Goal: Task Accomplishment & Management: Manage account settings

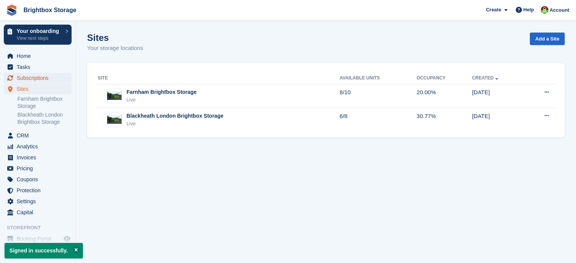
click at [50, 78] on span "Subscriptions" at bounding box center [39, 78] width 45 height 11
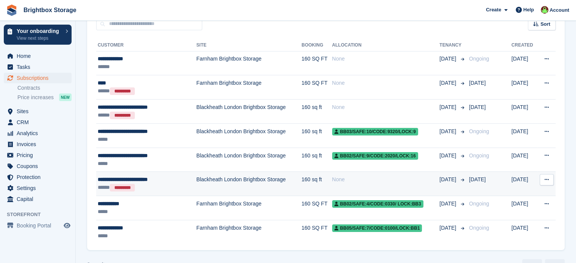
scroll to position [38, 0]
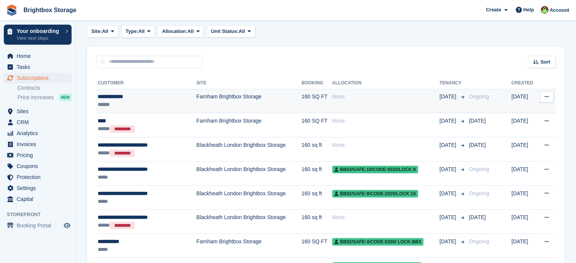
click at [287, 100] on td "Farnham Brightbox Storage" at bounding box center [249, 101] width 105 height 24
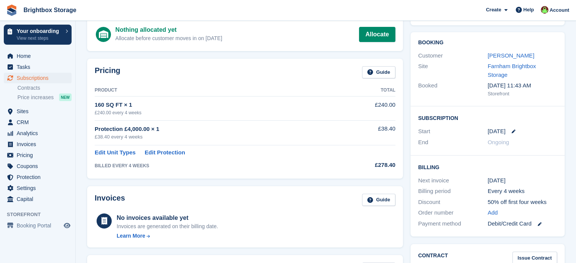
scroll to position [40, 0]
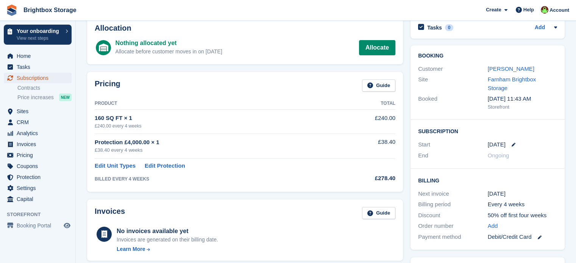
click at [39, 77] on span "Subscriptions" at bounding box center [39, 78] width 45 height 11
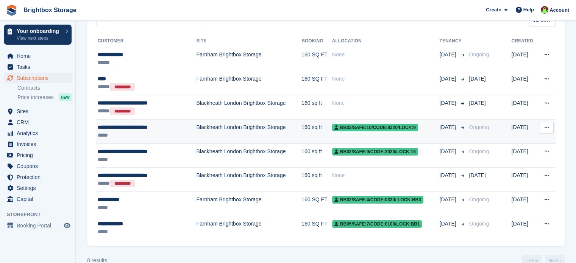
scroll to position [56, 0]
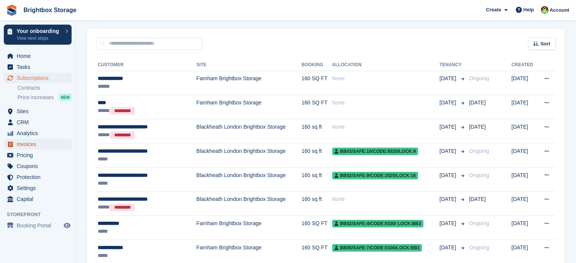
click at [23, 146] on span "Invoices" at bounding box center [39, 144] width 45 height 11
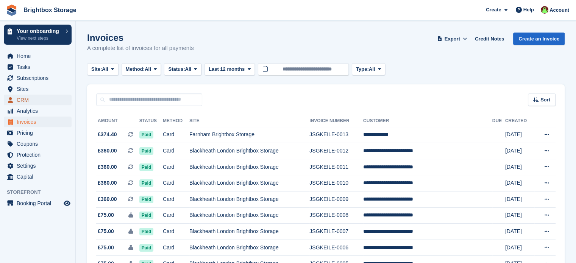
click at [22, 102] on span "CRM" at bounding box center [39, 100] width 45 height 11
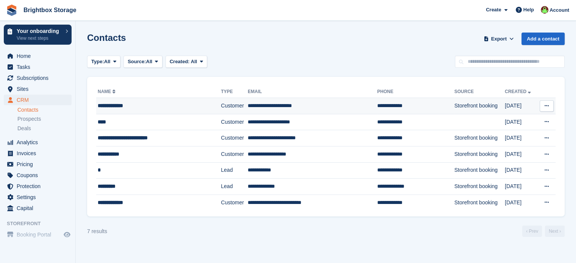
click at [326, 109] on td "**********" at bounding box center [313, 106] width 130 height 16
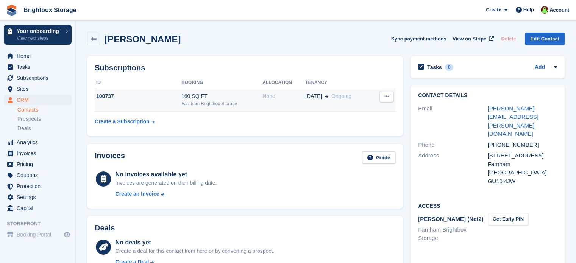
click at [223, 96] on div "160 SQ FT" at bounding box center [222, 96] width 81 height 8
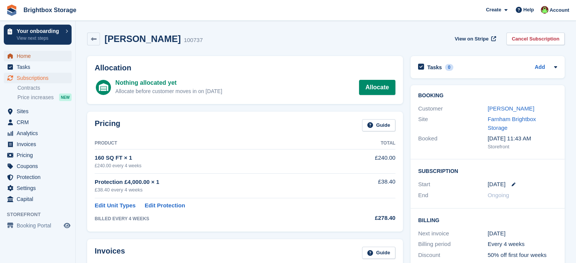
click at [27, 59] on span "Home" at bounding box center [39, 56] width 45 height 11
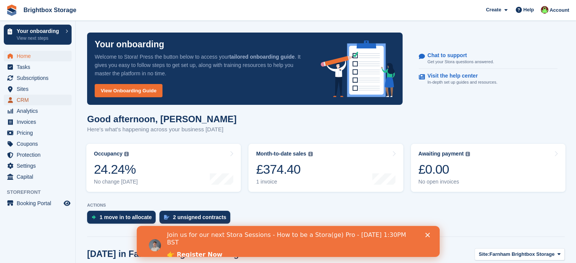
click at [23, 100] on span "CRM" at bounding box center [39, 100] width 45 height 11
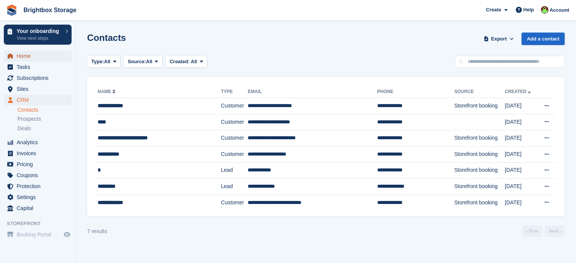
click at [33, 56] on span "Home" at bounding box center [39, 56] width 45 height 11
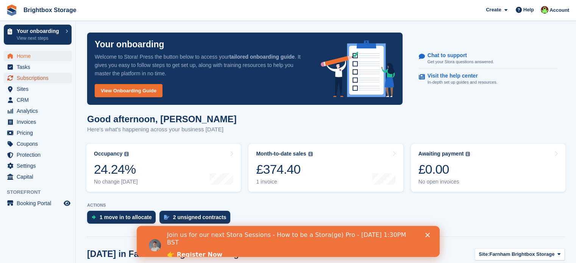
click at [38, 81] on span "Subscriptions" at bounding box center [39, 78] width 45 height 11
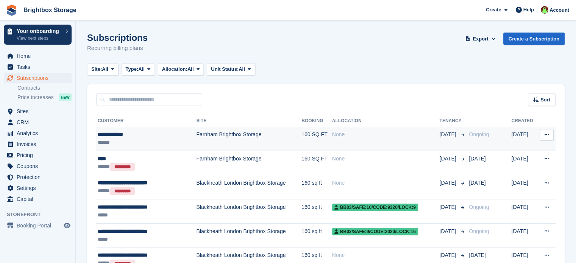
click at [376, 145] on td "None" at bounding box center [386, 139] width 108 height 24
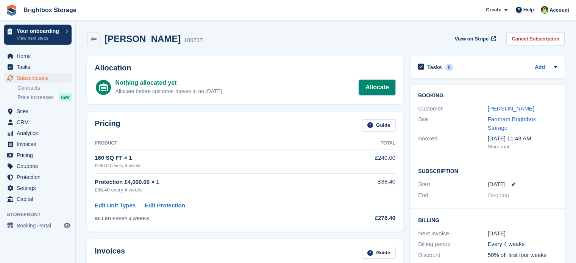
click at [376, 88] on link "Allocate" at bounding box center [377, 87] width 36 height 15
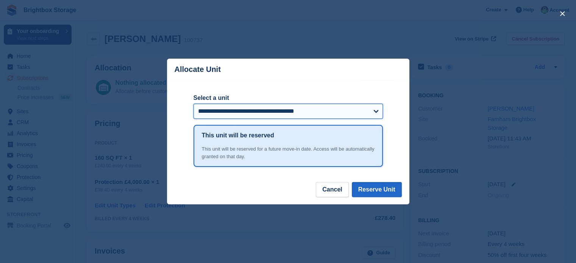
click at [378, 110] on select "**********" at bounding box center [288, 111] width 189 height 15
click at [194, 105] on select "**********" at bounding box center [288, 111] width 189 height 15
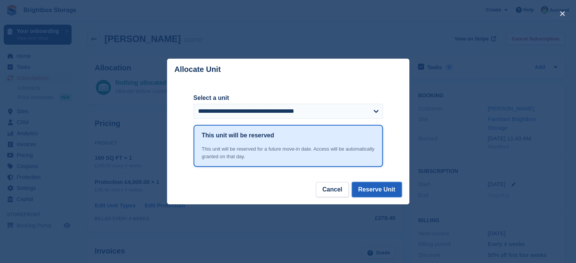
click at [386, 188] on button "Reserve Unit" at bounding box center [377, 189] width 50 height 15
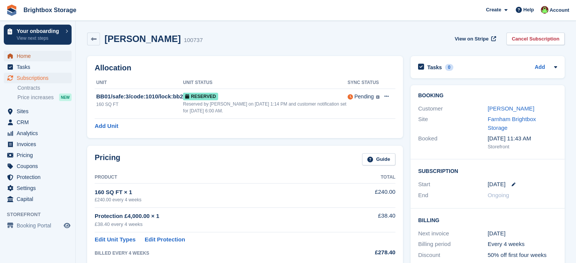
click at [34, 58] on span "Home" at bounding box center [39, 56] width 45 height 11
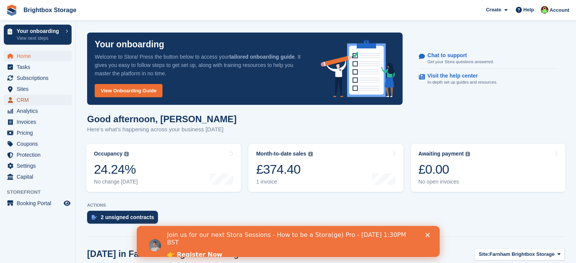
click at [26, 101] on span "CRM" at bounding box center [39, 100] width 45 height 11
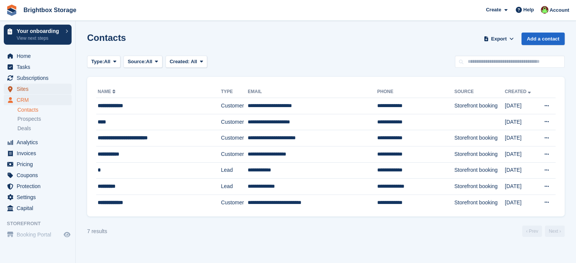
click at [31, 88] on span "Sites" at bounding box center [39, 89] width 45 height 11
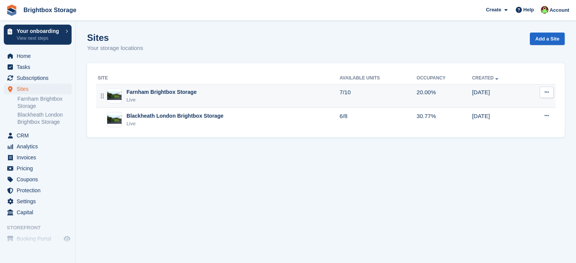
click at [301, 92] on div "Farnham Brightbox Storage Live" at bounding box center [219, 96] width 242 height 16
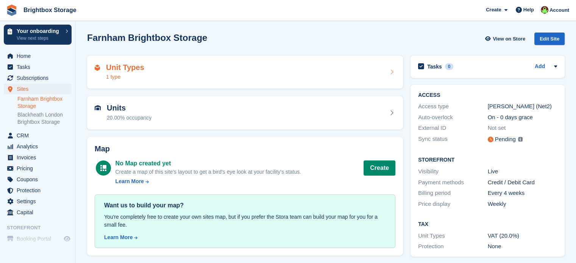
click at [200, 71] on div "Unit Types 1 type" at bounding box center [245, 72] width 301 height 18
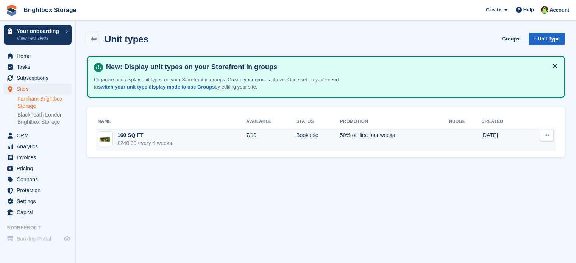
click at [218, 144] on td "160 SQ FT £240.00 every 4 weeks" at bounding box center [171, 140] width 150 height 24
